Goal: Find specific page/section: Find specific page/section

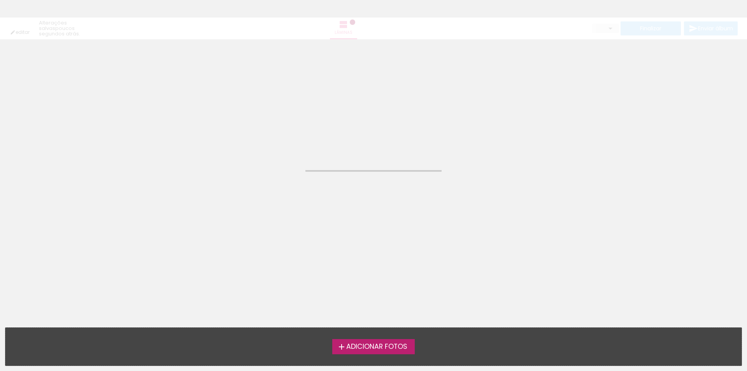
type input "Todas as fotos"
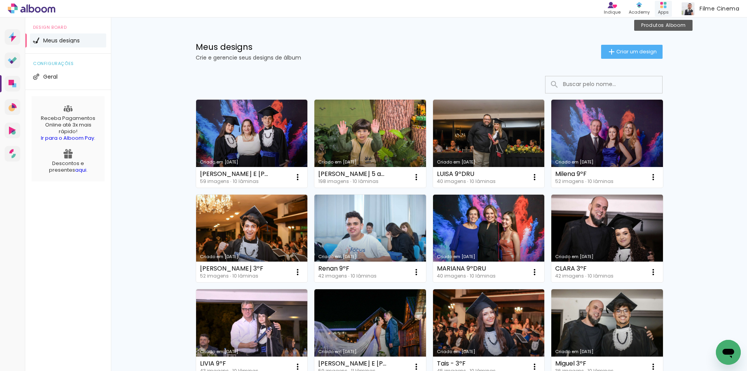
click at [664, 5] on icon at bounding box center [663, 5] width 6 height 6
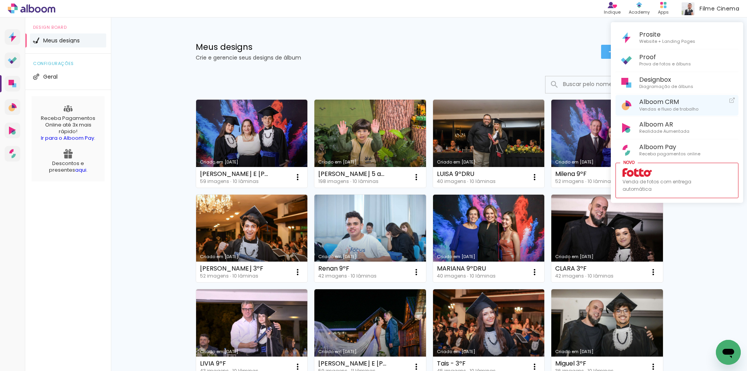
click at [660, 110] on span "Vendas e fluxo de trabalho" at bounding box center [668, 109] width 59 height 7
